Goal: Information Seeking & Learning: Learn about a topic

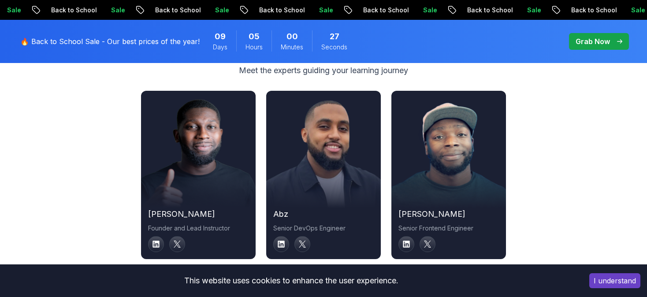
scroll to position [3022, 0]
